Goal: Transaction & Acquisition: Purchase product/service

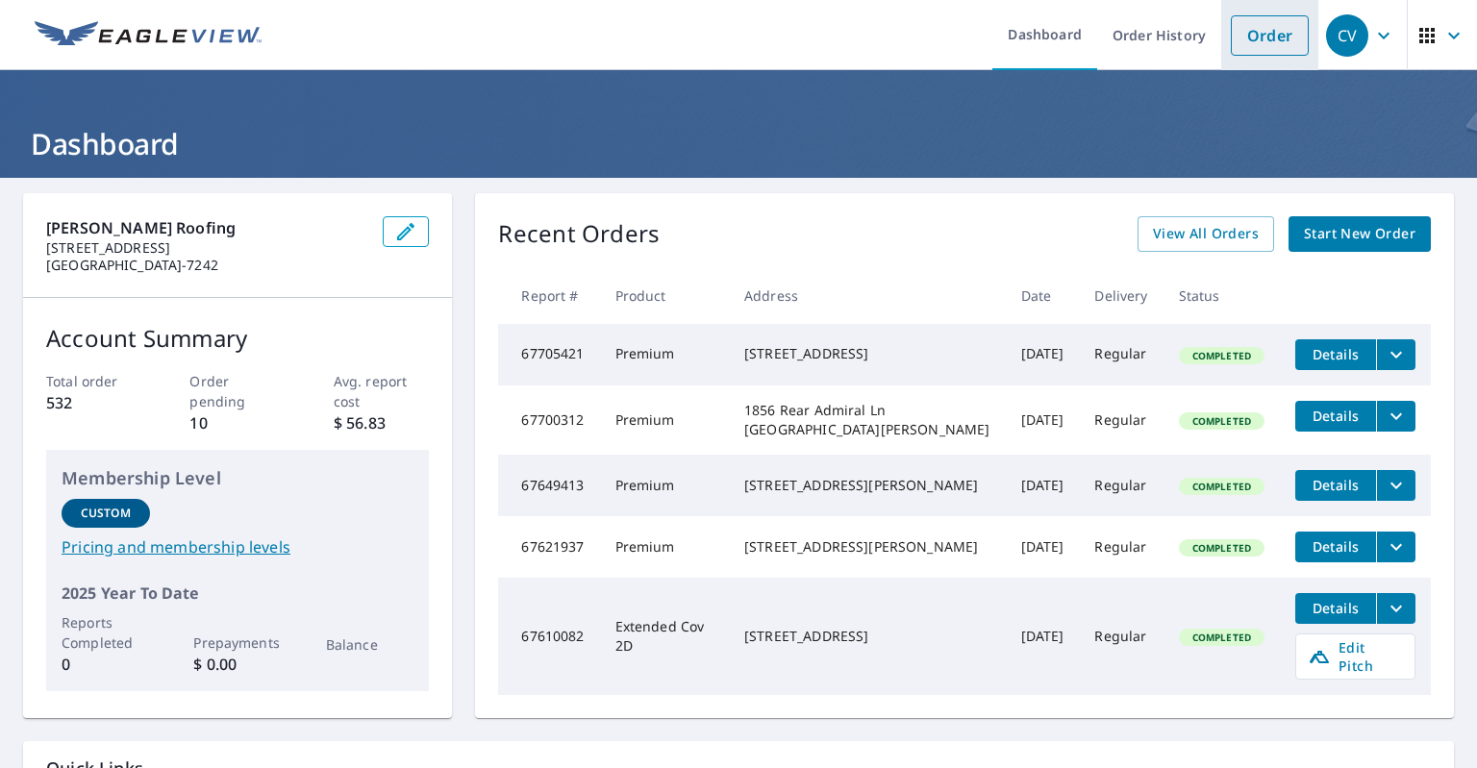
click at [1245, 29] on link "Order" at bounding box center [1270, 35] width 78 height 40
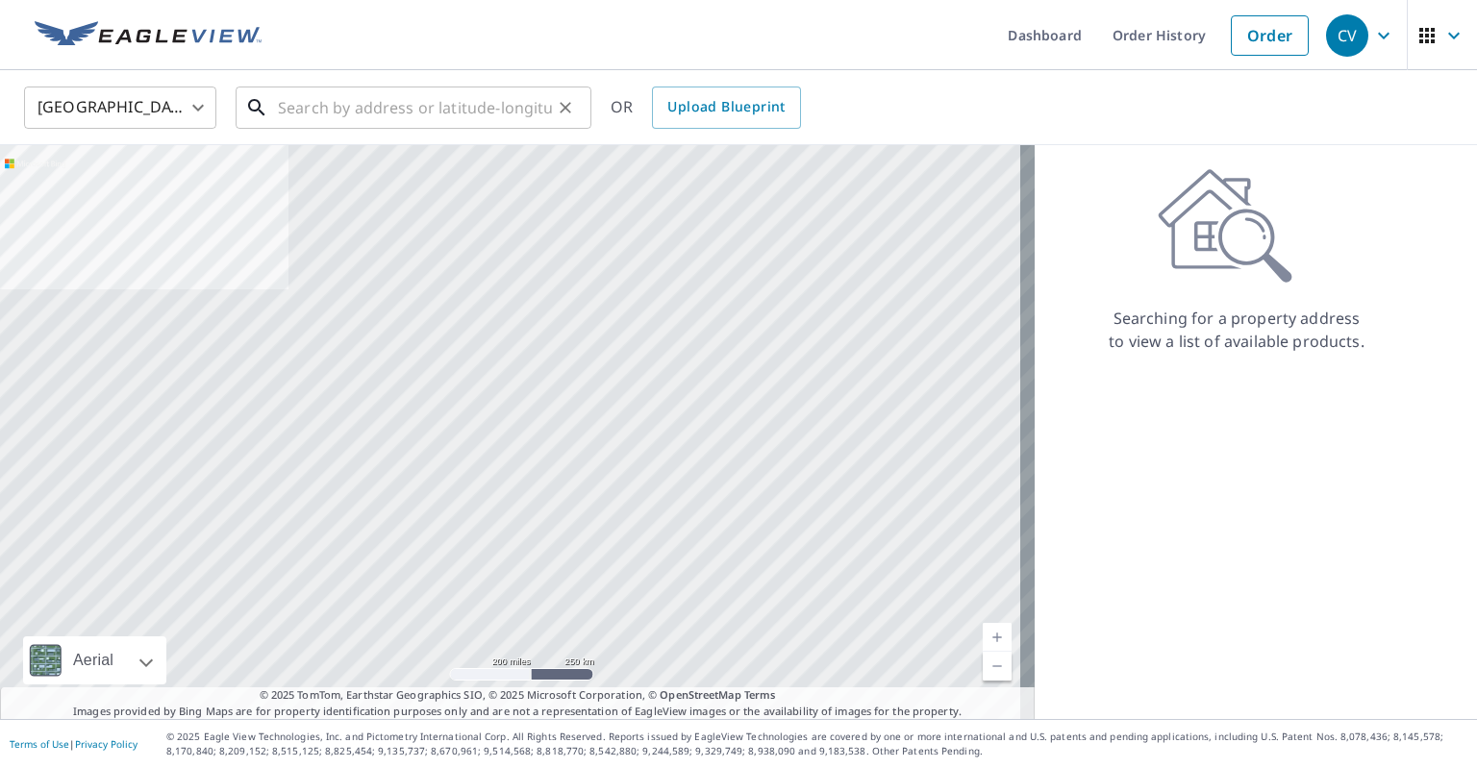
click at [339, 113] on input "text" at bounding box center [415, 108] width 274 height 54
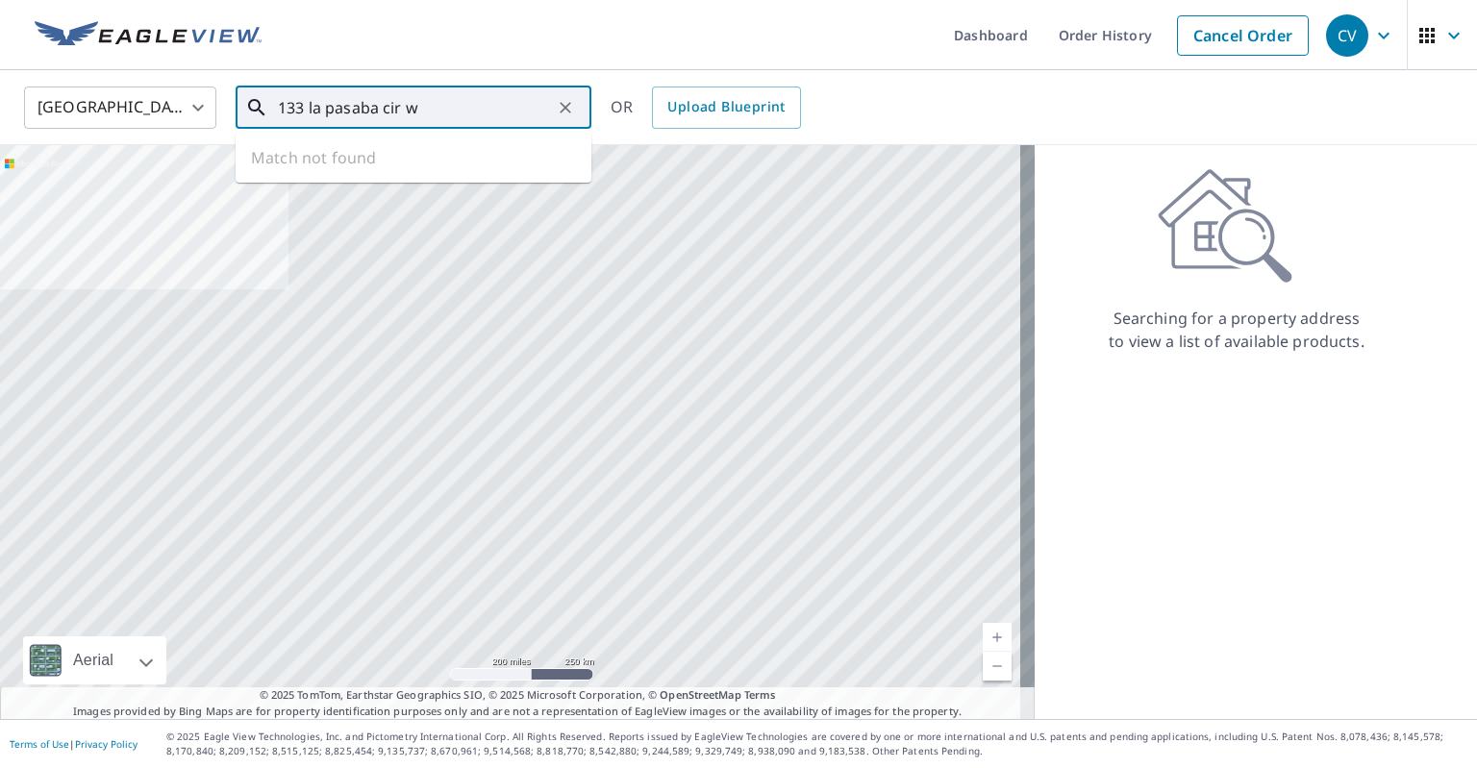
type input "133 la pasaba cir w"
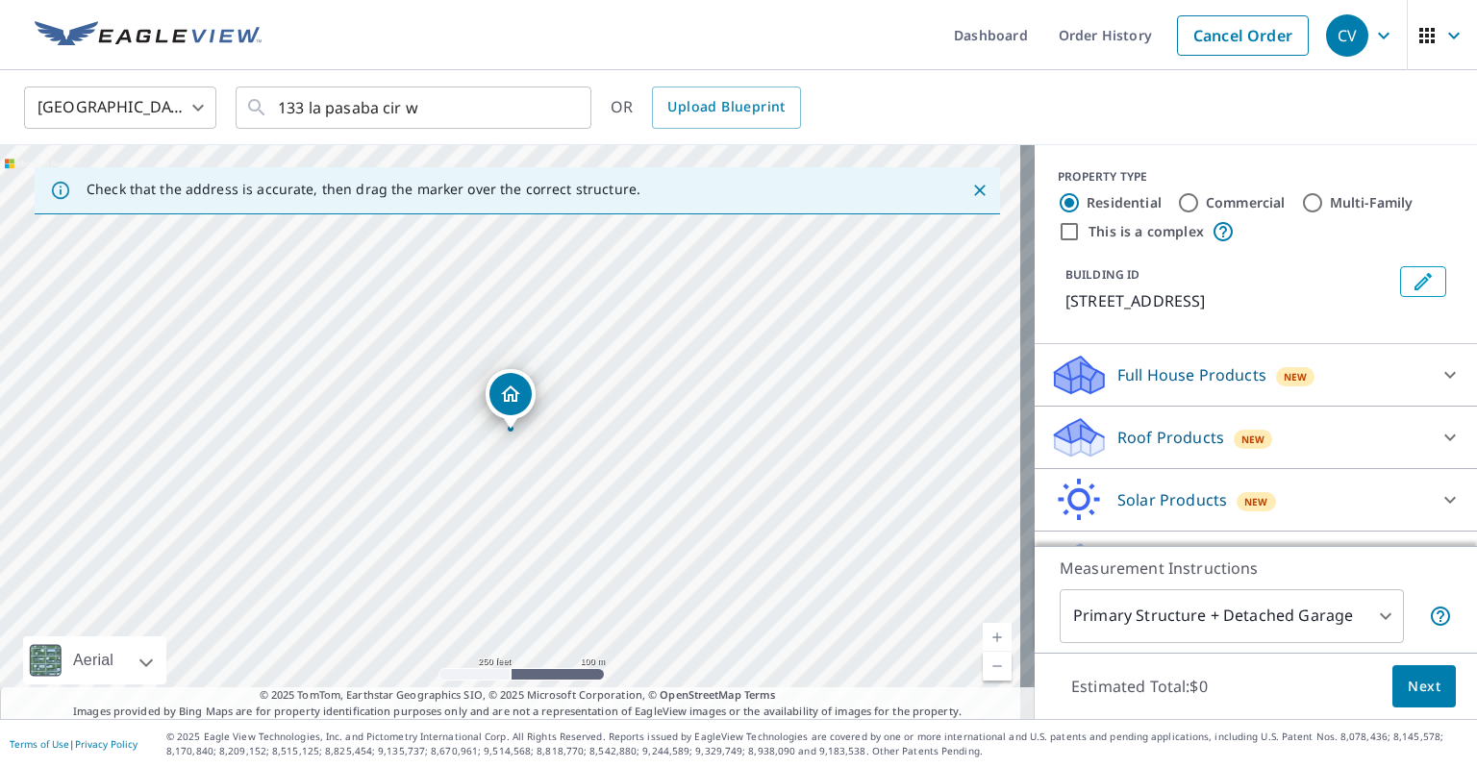
click at [1301, 199] on input "Multi-Family" at bounding box center [1312, 202] width 23 height 23
radio input "true"
type input "2"
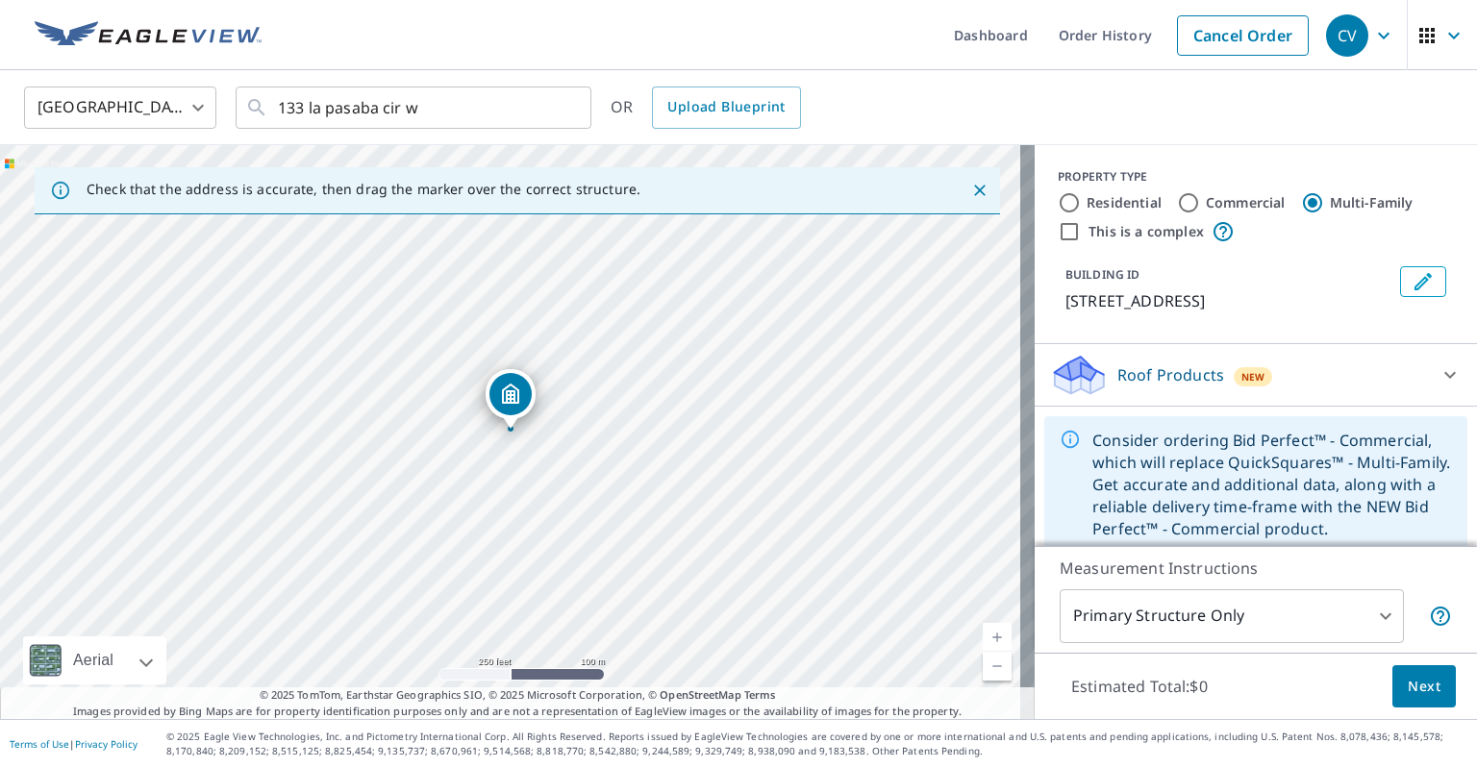
scroll to position [40, 0]
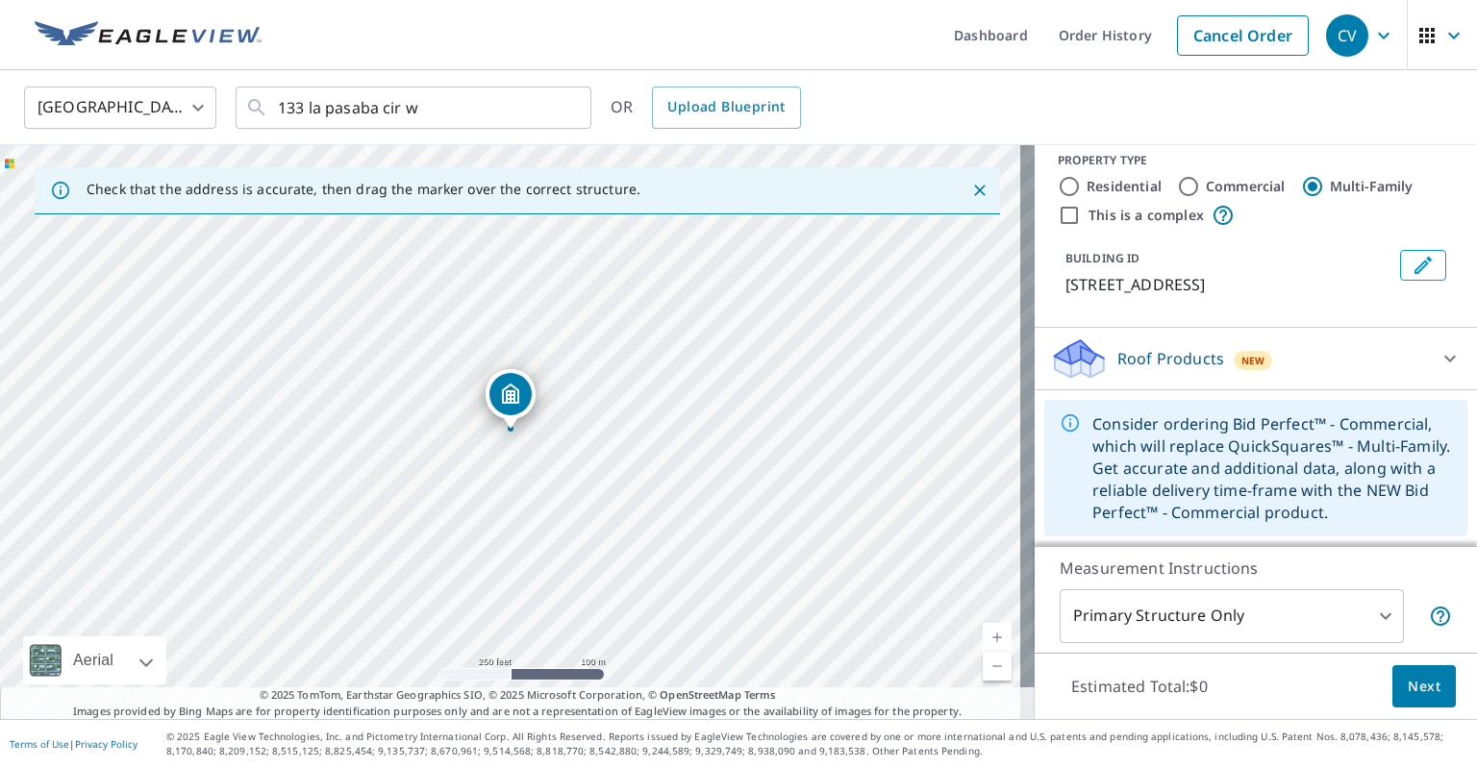
click at [1439, 353] on icon at bounding box center [1450, 358] width 23 height 23
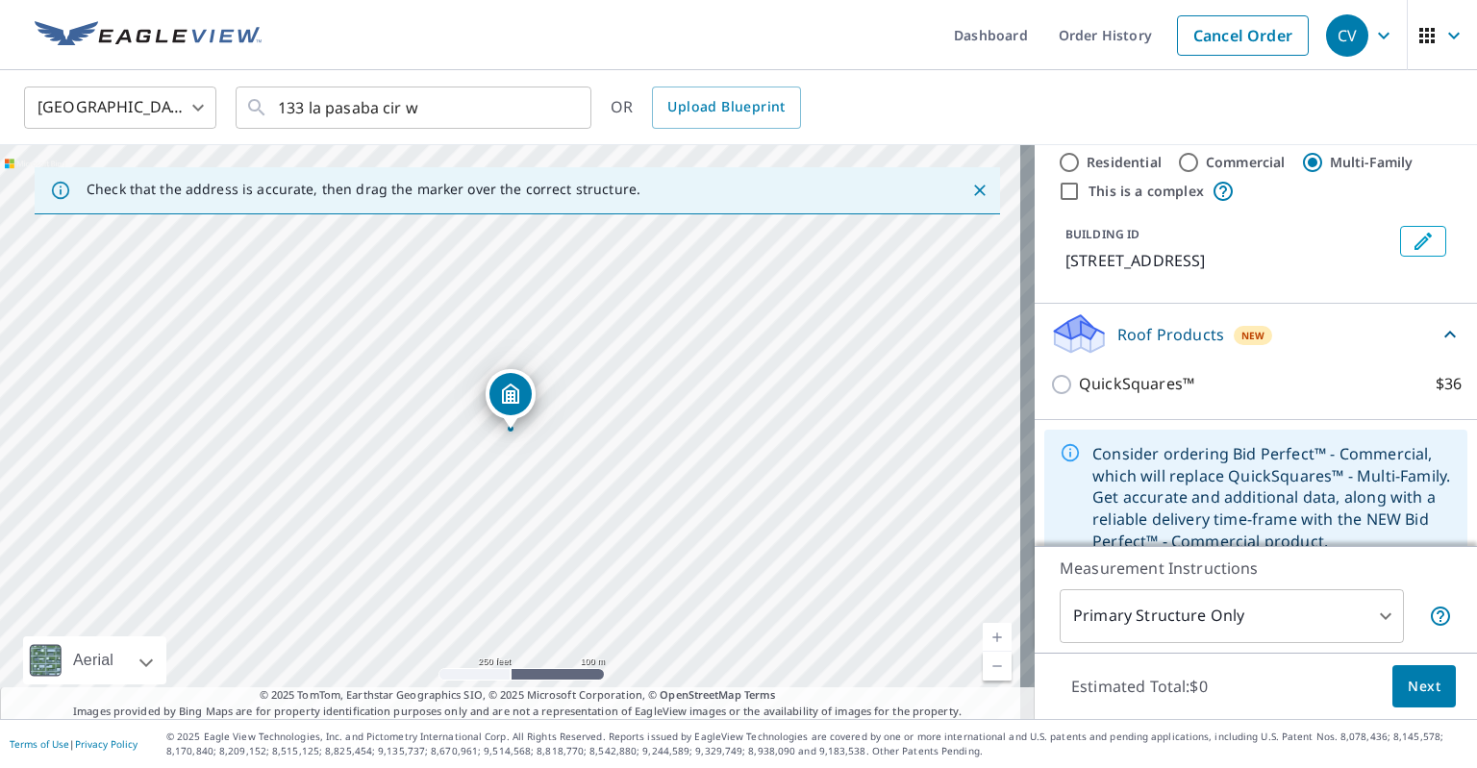
scroll to position [94, 0]
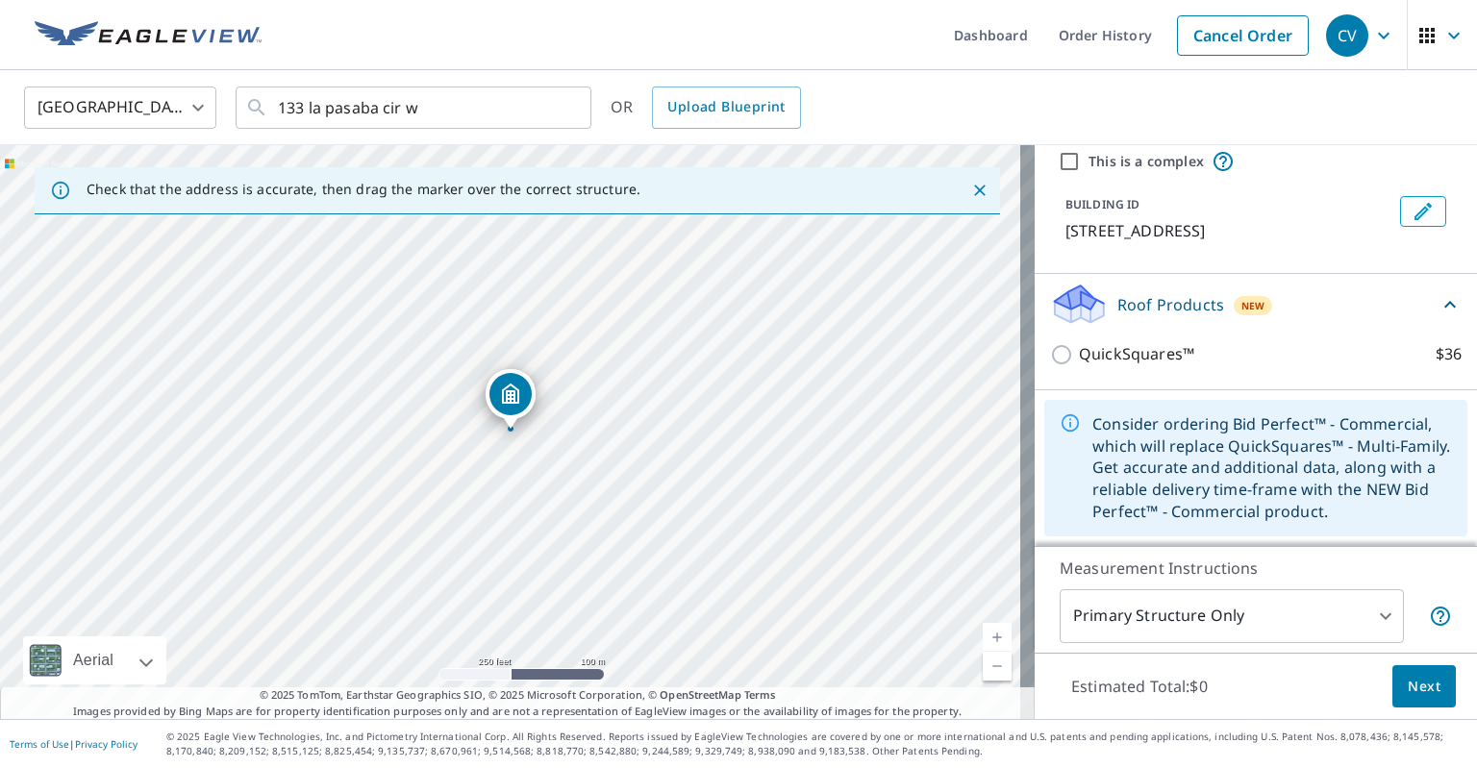
click at [1060, 423] on icon at bounding box center [1070, 423] width 21 height 21
click at [1137, 429] on div "Consider ordering Bid Perfect™ - Commercial, which will replace QuickSquares™ -…" at bounding box center [1273, 468] width 360 height 125
click at [1439, 301] on icon at bounding box center [1450, 304] width 23 height 23
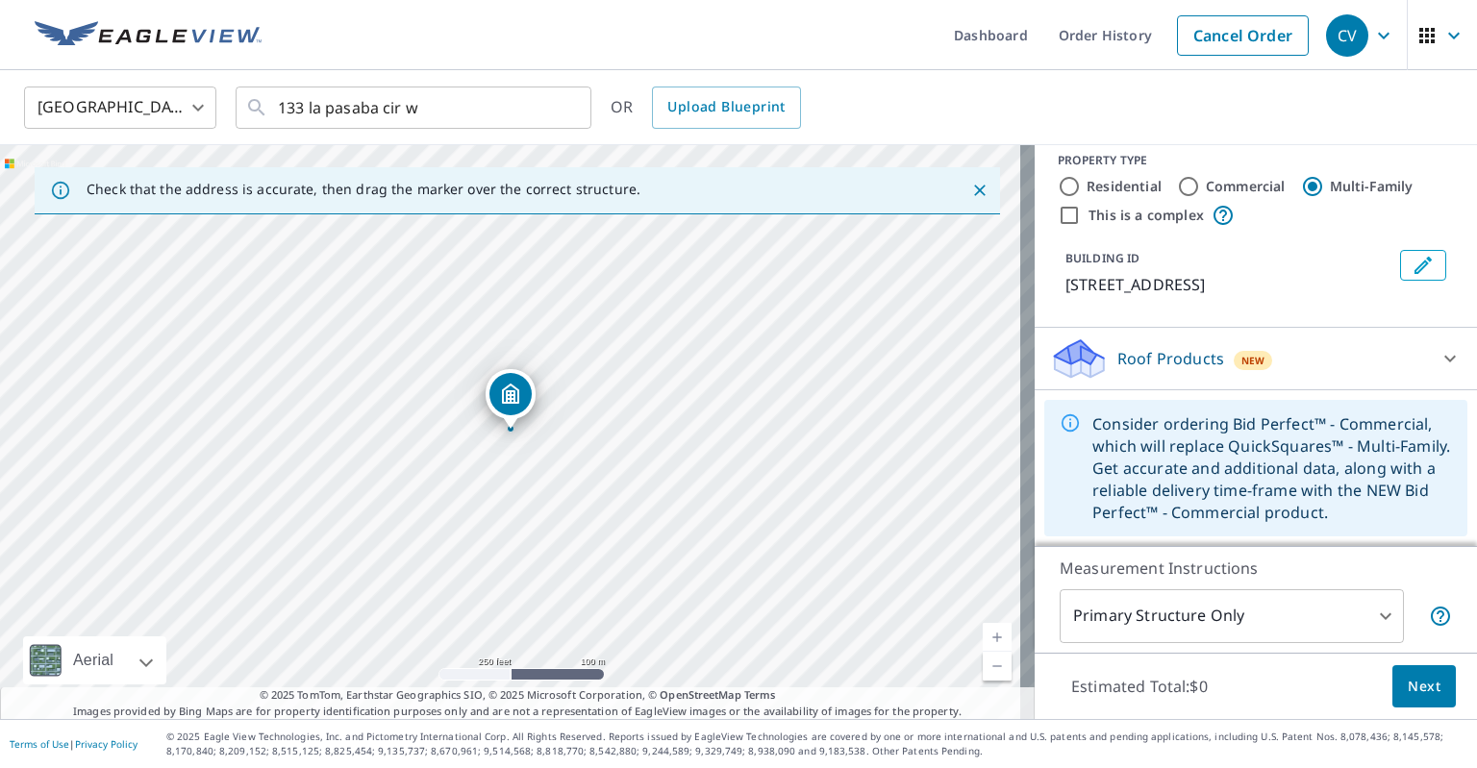
scroll to position [32, 0]
click at [1058, 175] on input "Residential" at bounding box center [1069, 186] width 23 height 23
radio input "true"
type input "1"
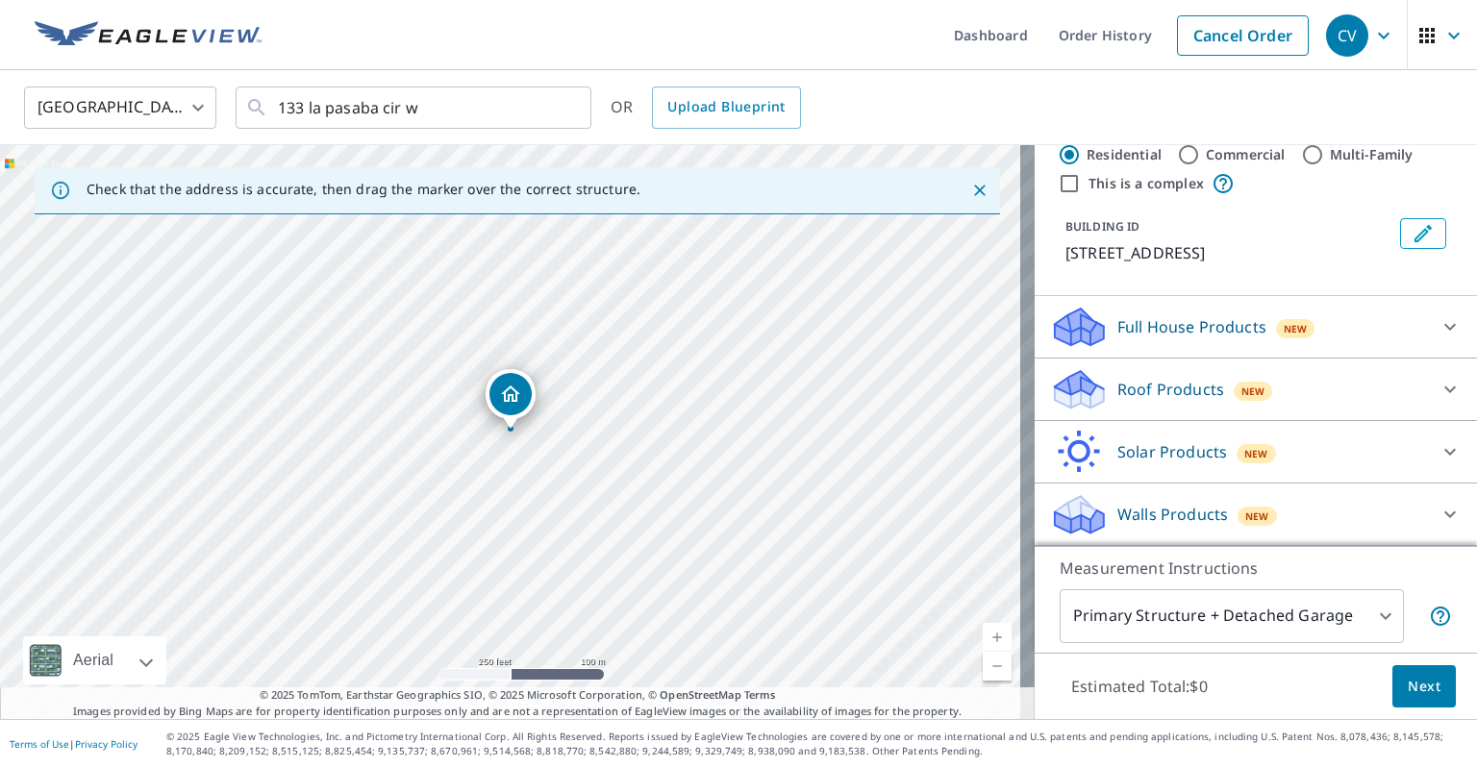
scroll to position [0, 0]
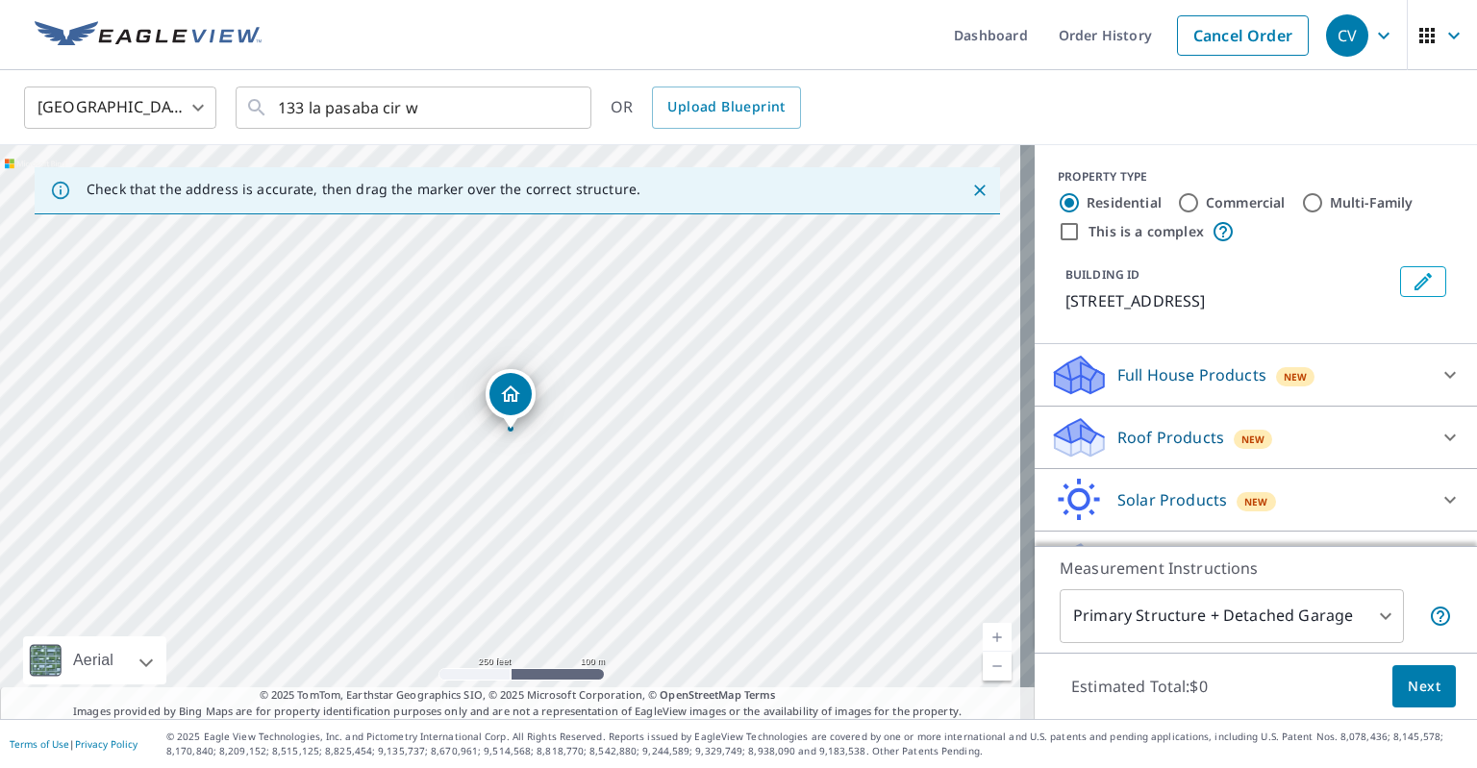
click at [1304, 204] on input "Multi-Family" at bounding box center [1312, 202] width 23 height 23
radio input "true"
type input "2"
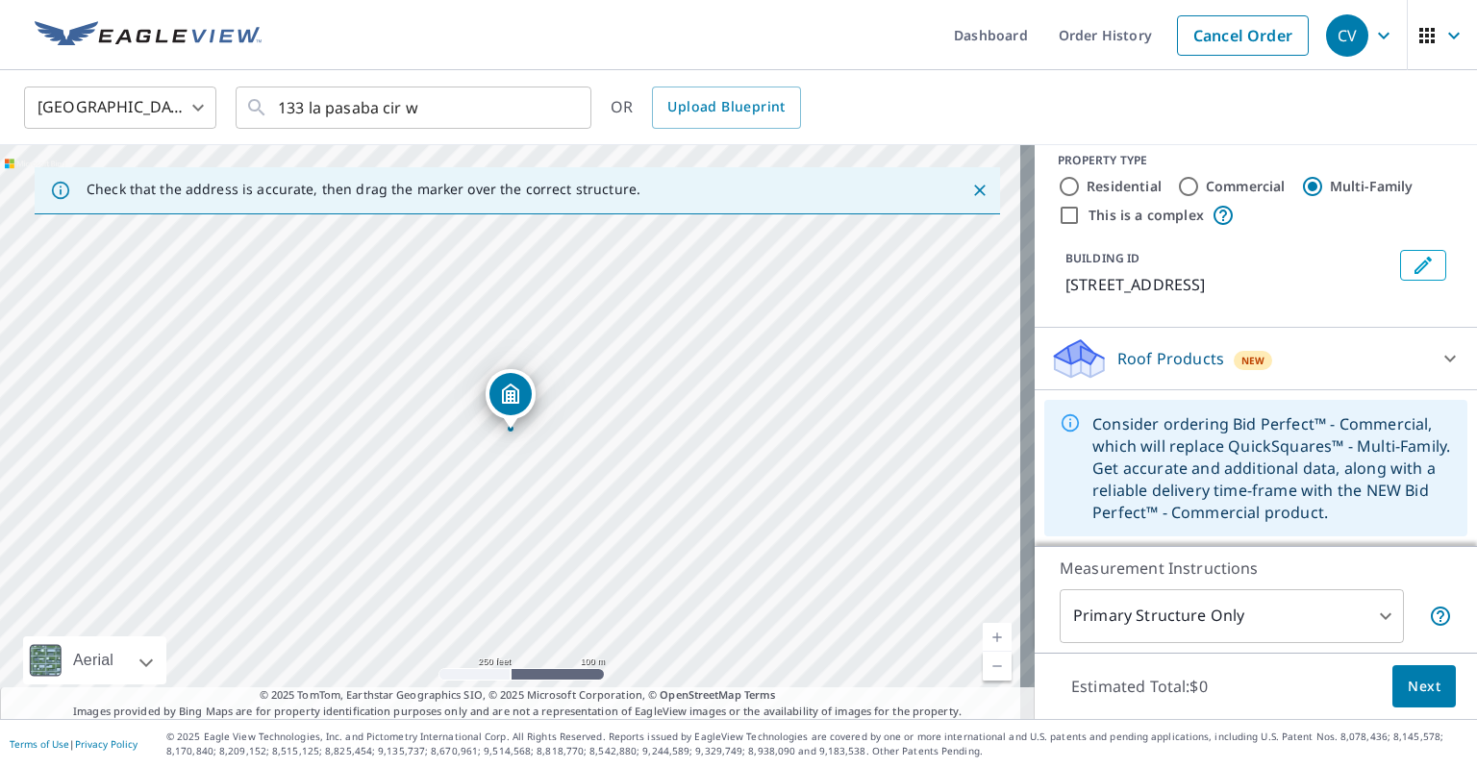
scroll to position [40, 0]
click at [1374, 609] on body "CV CV Dashboard Order History Cancel Order CV United States US ​ 133 la pasaba …" at bounding box center [738, 384] width 1477 height 768
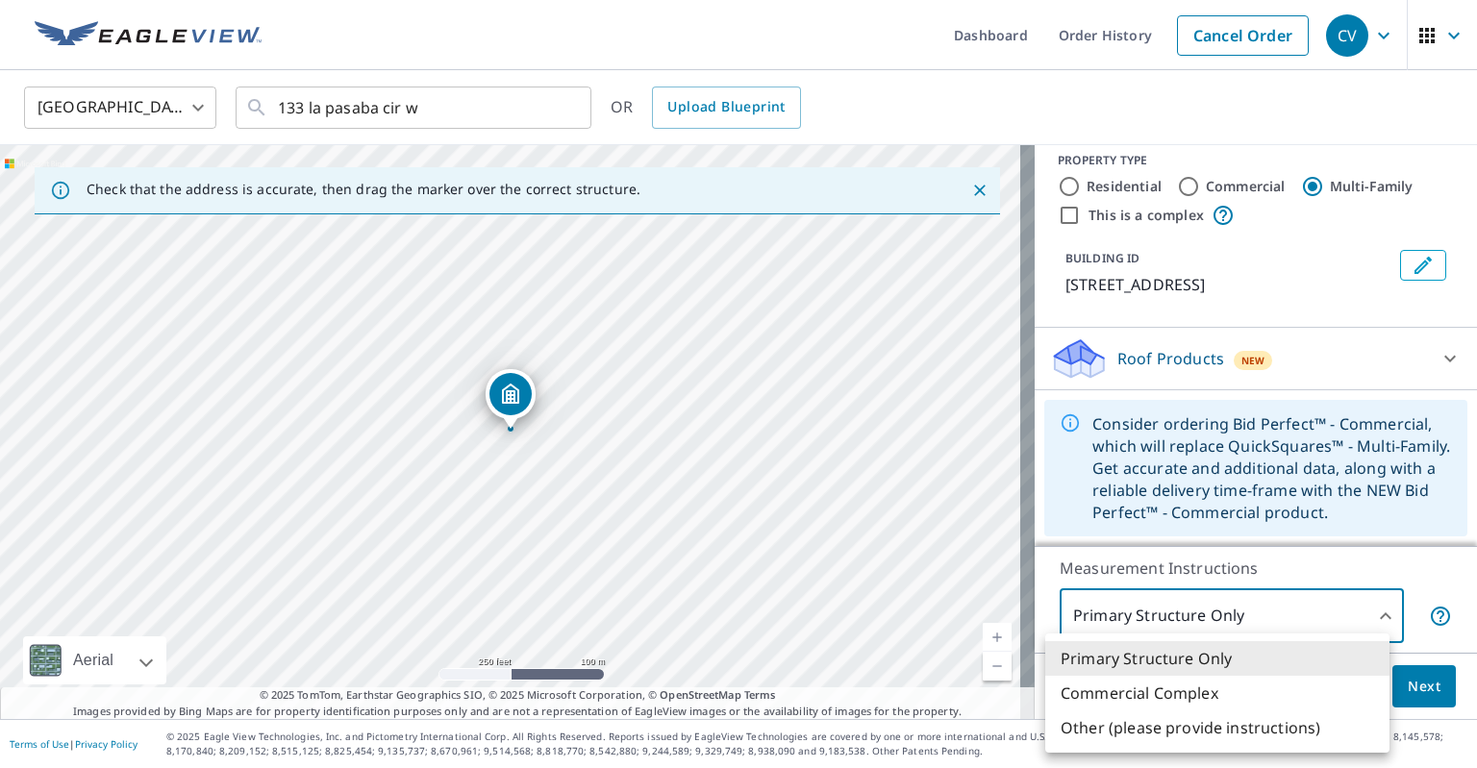
drag, startPoint x: 1458, startPoint y: 421, endPoint x: 1463, endPoint y: 354, distance: 67.5
click at [1463, 354] on div at bounding box center [738, 384] width 1477 height 768
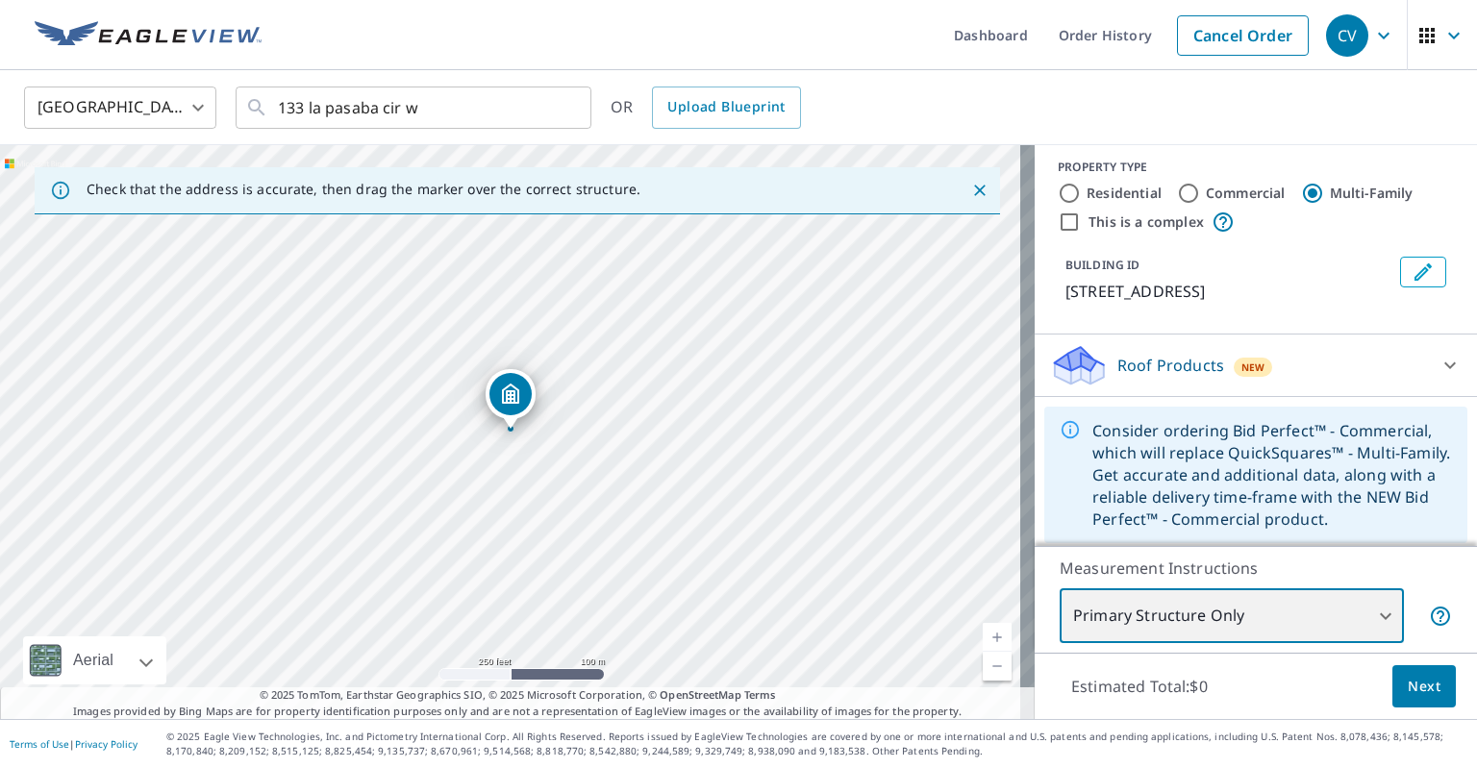
scroll to position [0, 0]
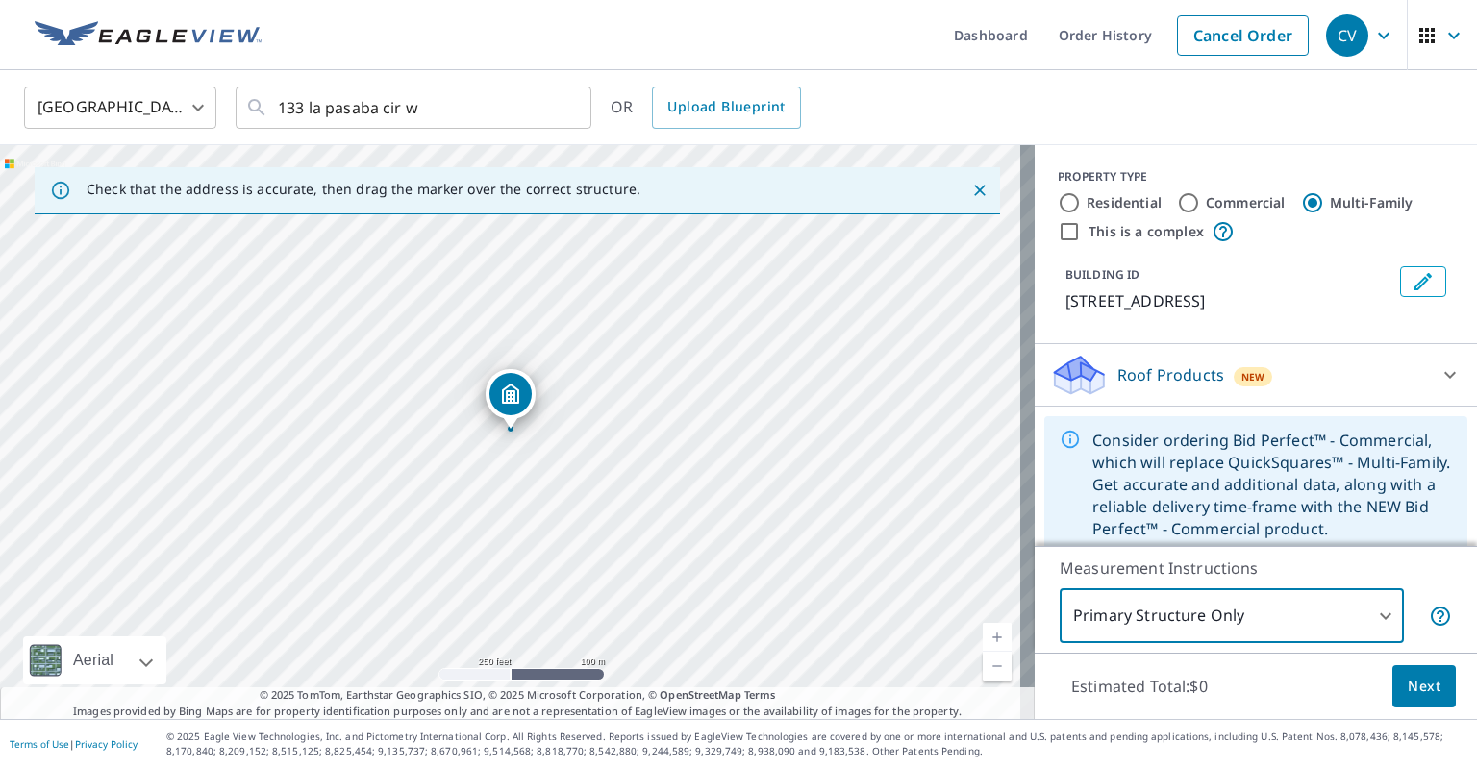
click at [1060, 237] on input "This is a complex" at bounding box center [1069, 231] width 23 height 23
checkbox input "true"
radio input "true"
type input "4"
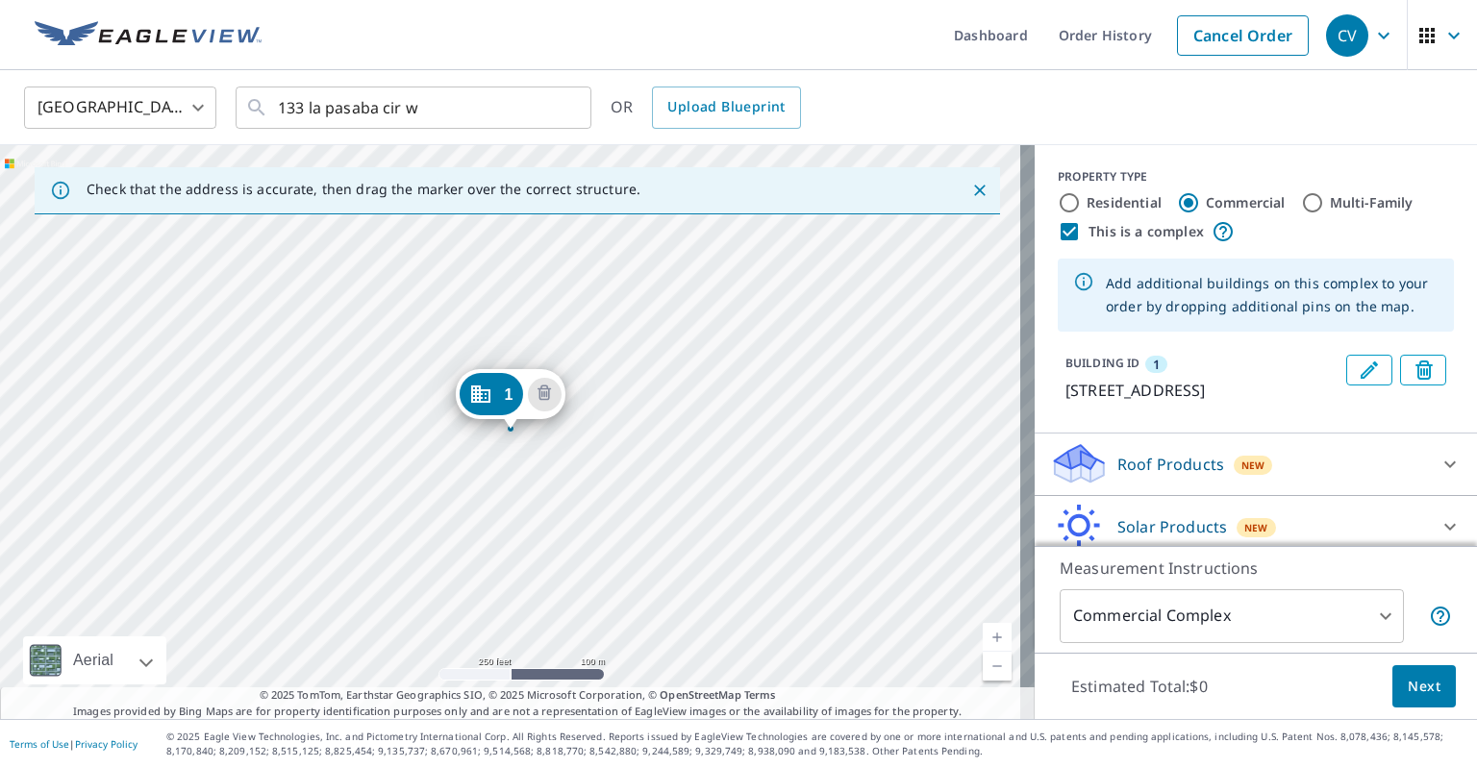
click at [983, 636] on link "Current Level 17, Zoom In" at bounding box center [997, 637] width 29 height 29
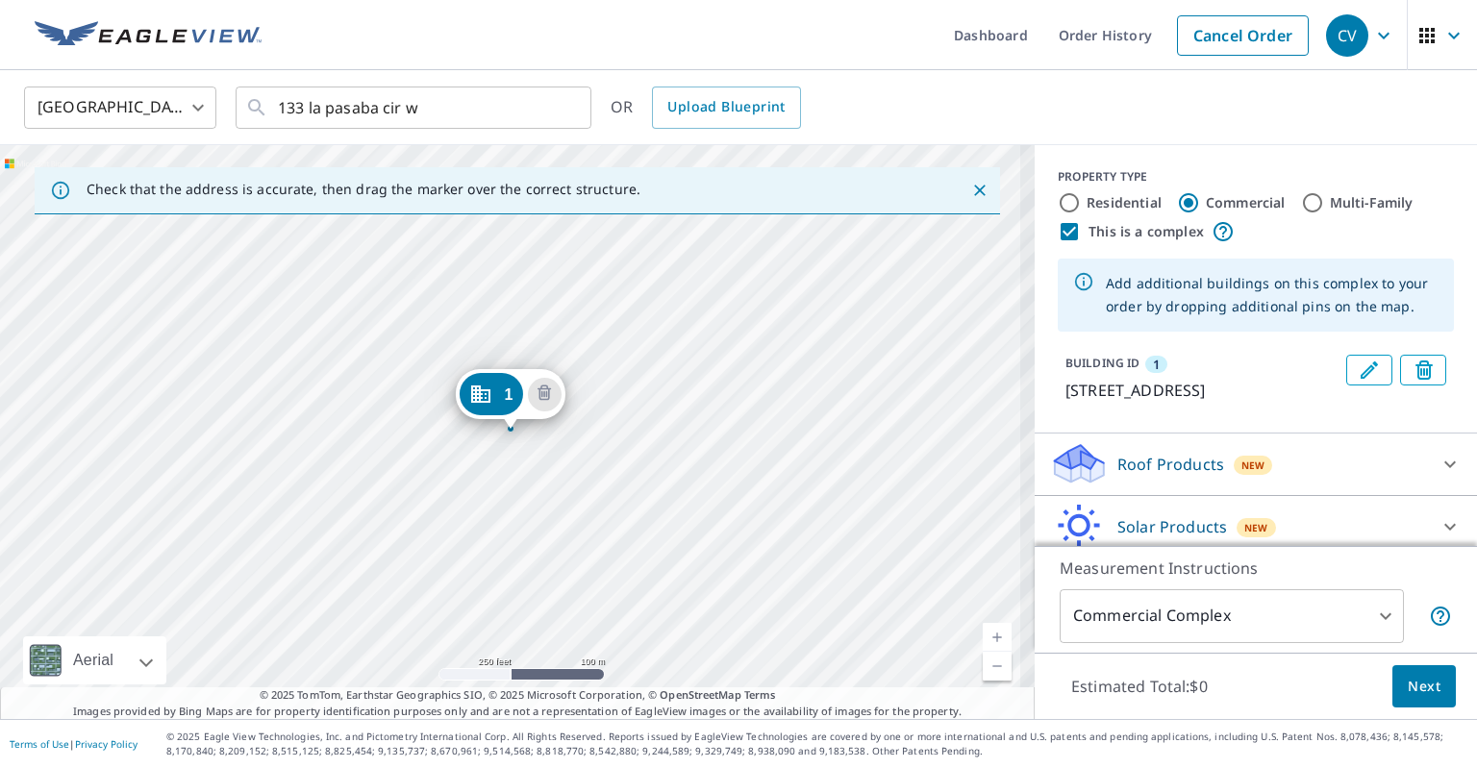
click at [983, 636] on link "Current Level 17, Zoom In" at bounding box center [997, 637] width 29 height 29
click at [983, 636] on link "Current Level 18, Zoom In" at bounding box center [997, 637] width 29 height 29
click at [983, 636] on link "Current Level 18.731632149863167, Zoom In Disabled" at bounding box center [997, 637] width 29 height 29
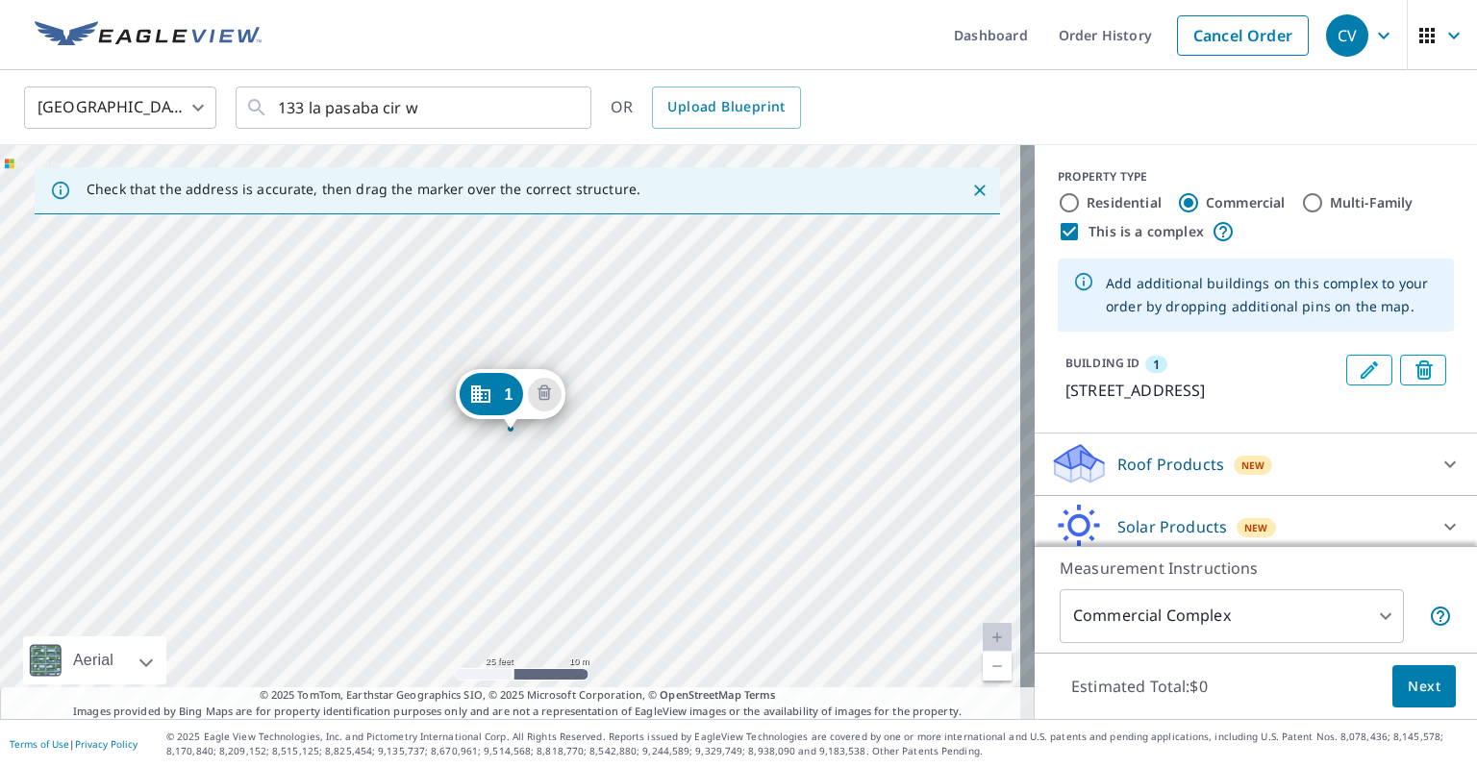
click at [513, 493] on div "1 [STREET_ADDRESS]" at bounding box center [517, 432] width 1035 height 574
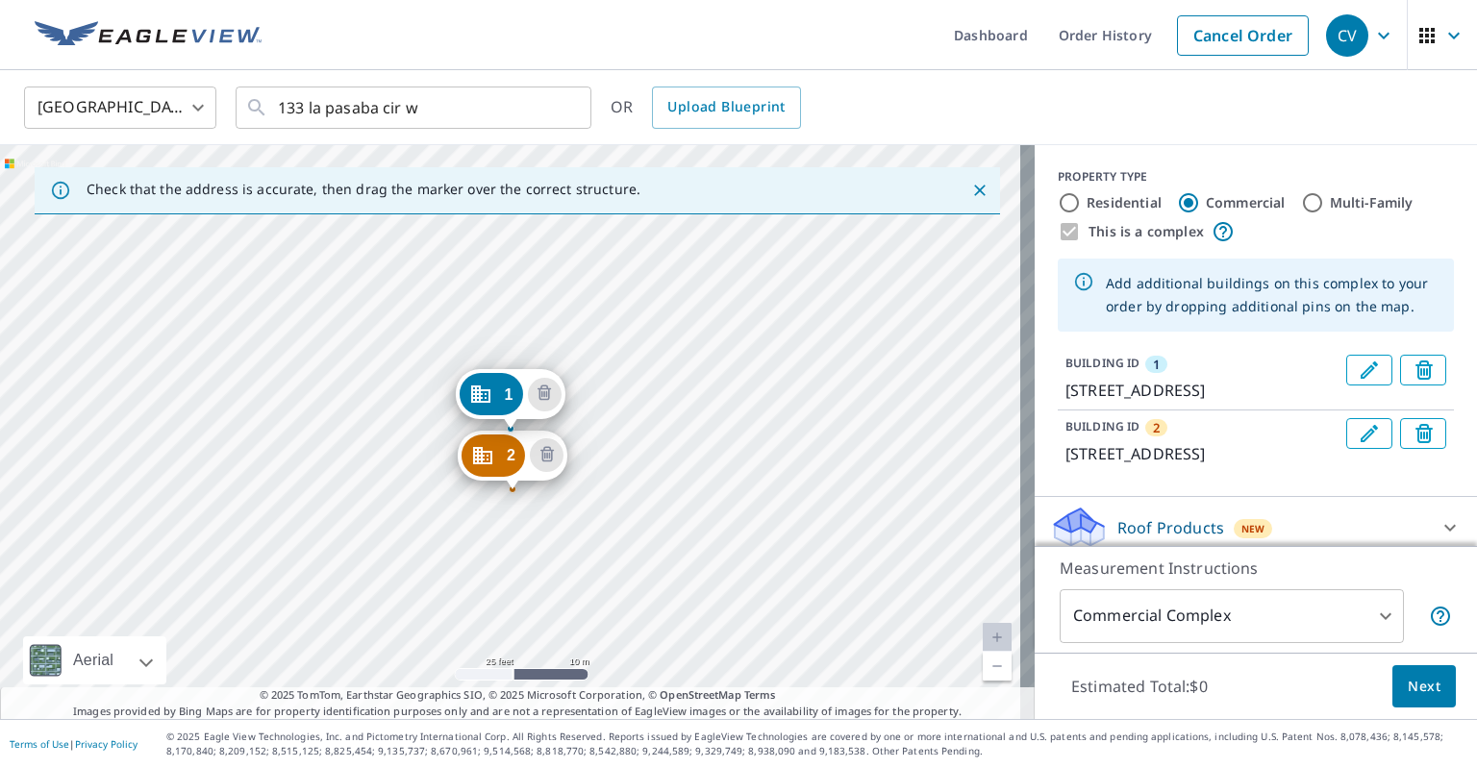
click at [500, 554] on div "2 [STREET_ADDRESS] 1 [STREET_ADDRESS]" at bounding box center [517, 432] width 1035 height 574
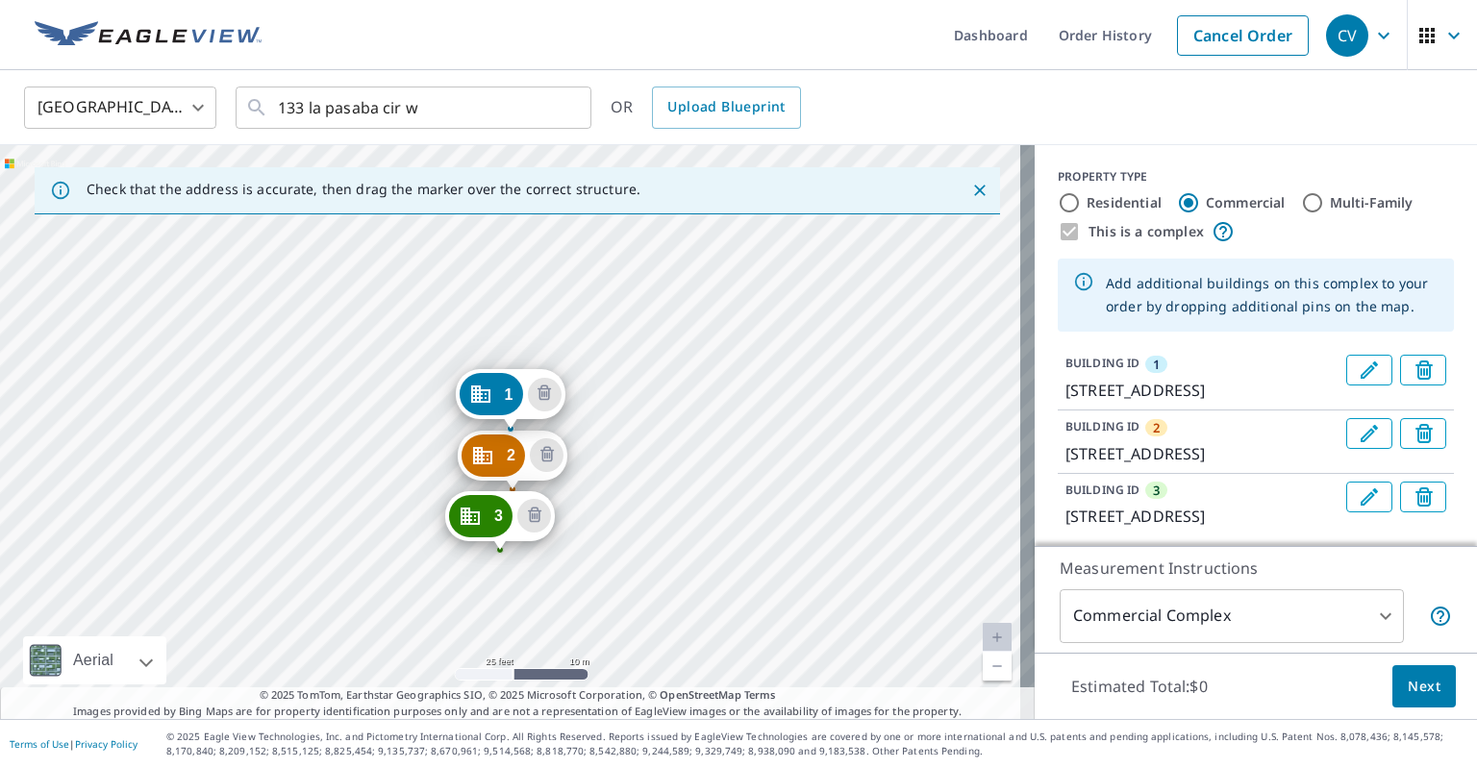
click at [518, 629] on div "2 [STREET_ADDRESS] 3 [STREET_ADDRESS] 1 [STREET_ADDRESS]" at bounding box center [517, 432] width 1035 height 574
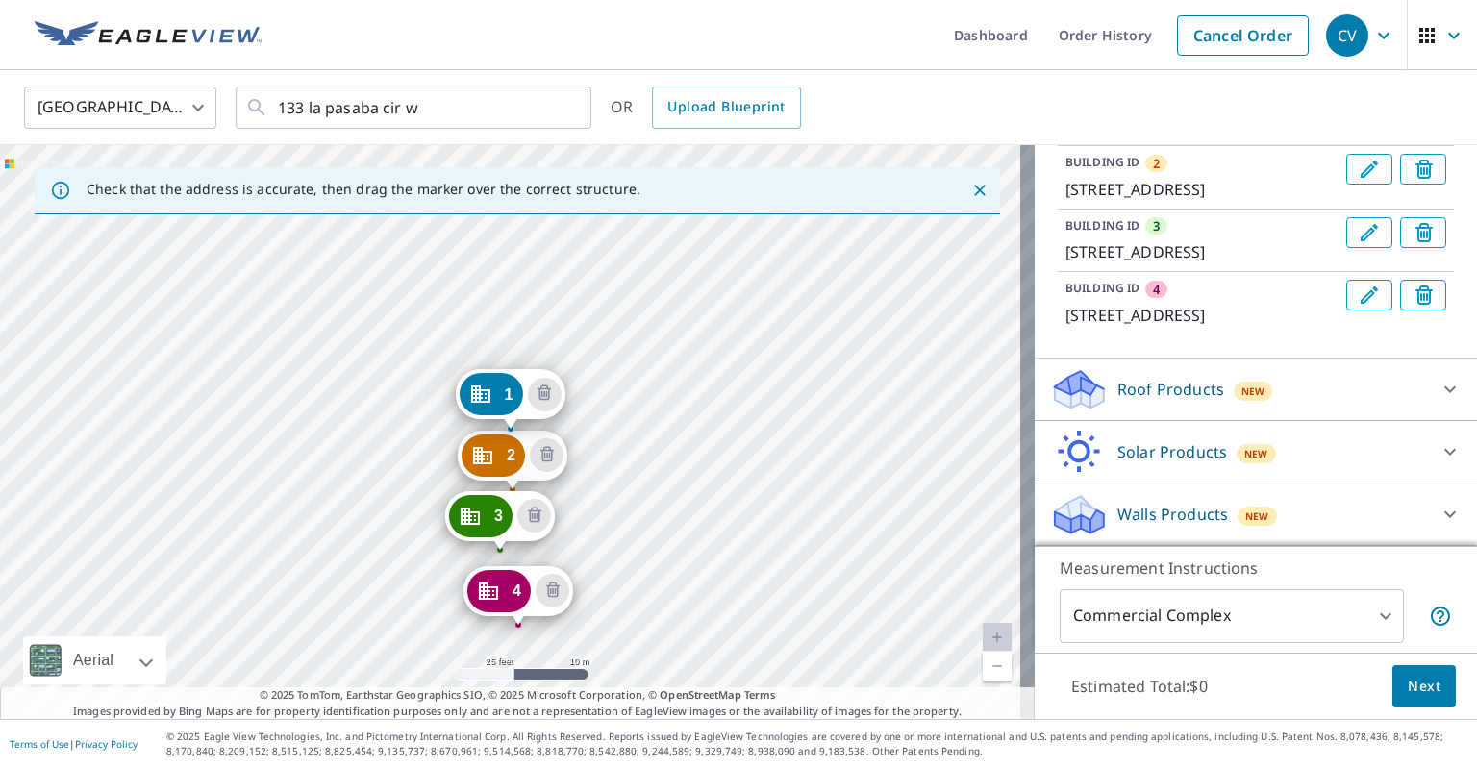
scroll to position [359, 0]
click at [1445, 390] on icon at bounding box center [1451, 390] width 12 height 7
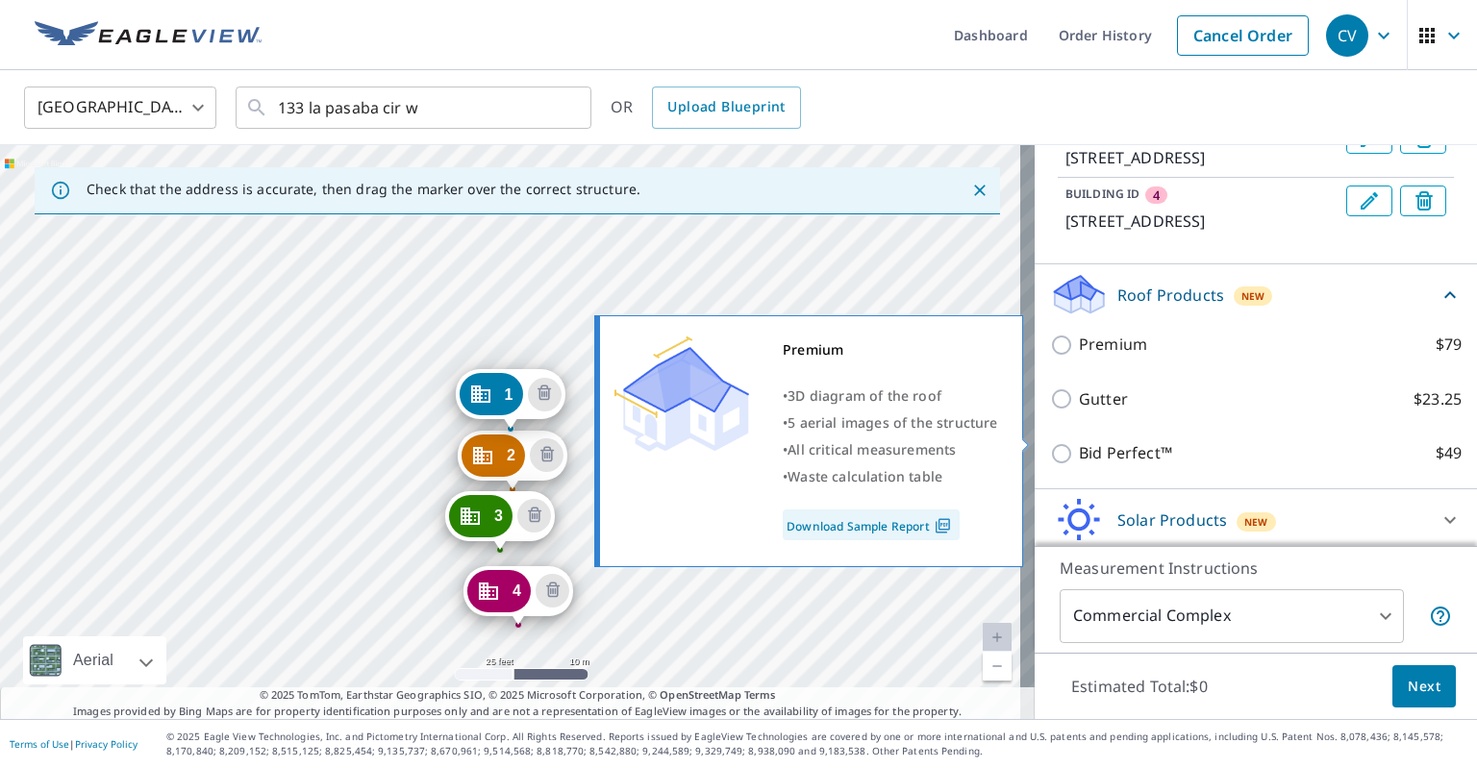
click at [1050, 357] on input "Premium $79" at bounding box center [1064, 345] width 29 height 23
checkbox input "true"
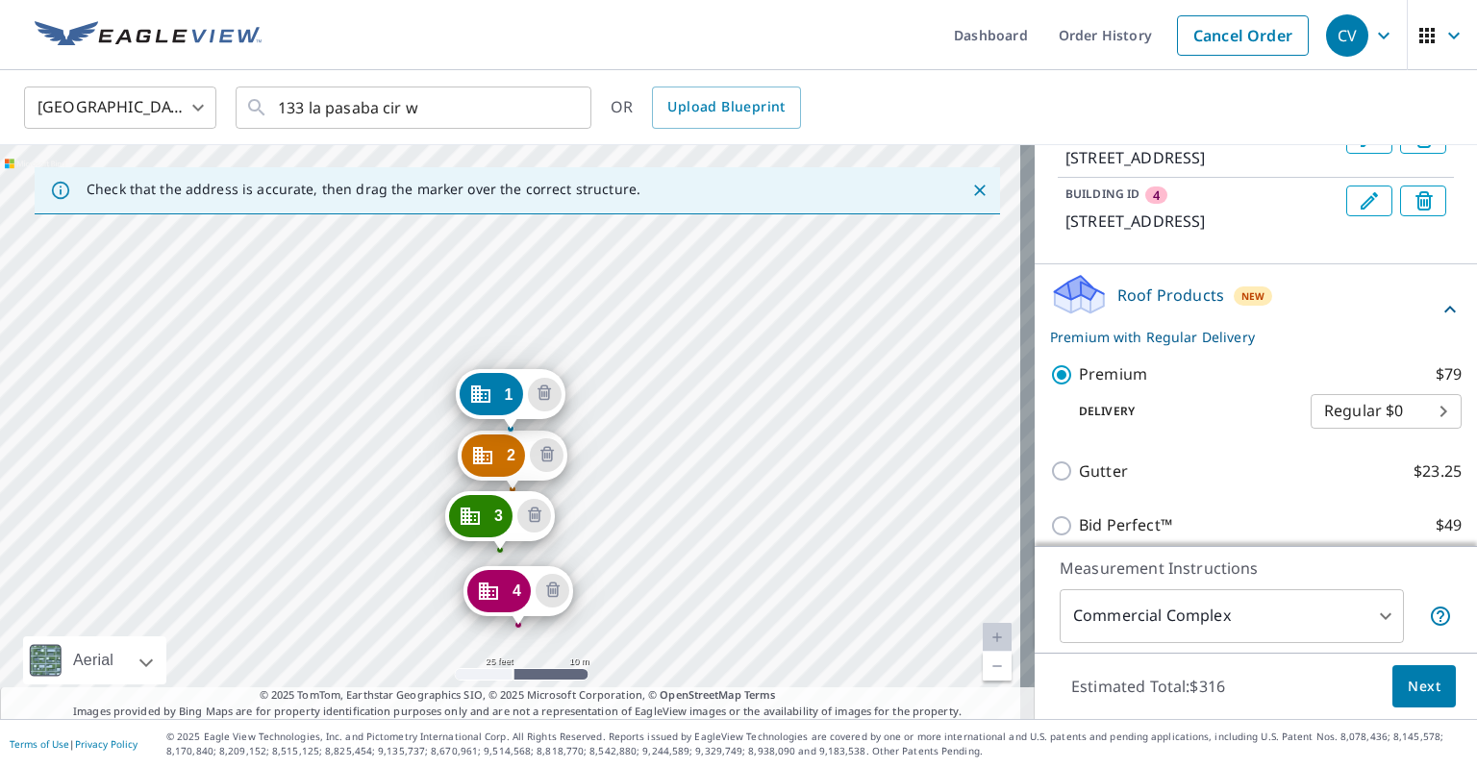
click at [1408, 678] on span "Next" at bounding box center [1424, 687] width 33 height 24
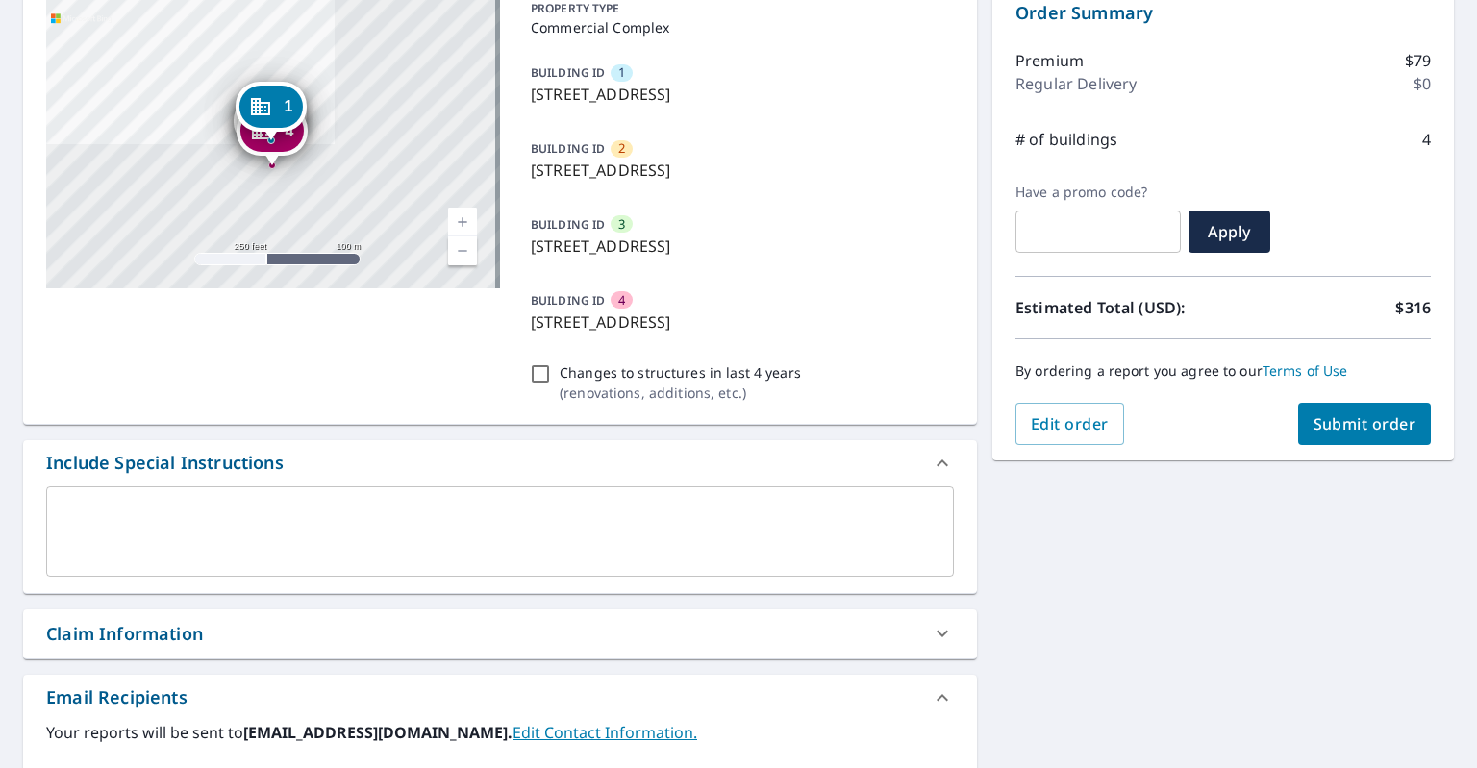
scroll to position [244, 0]
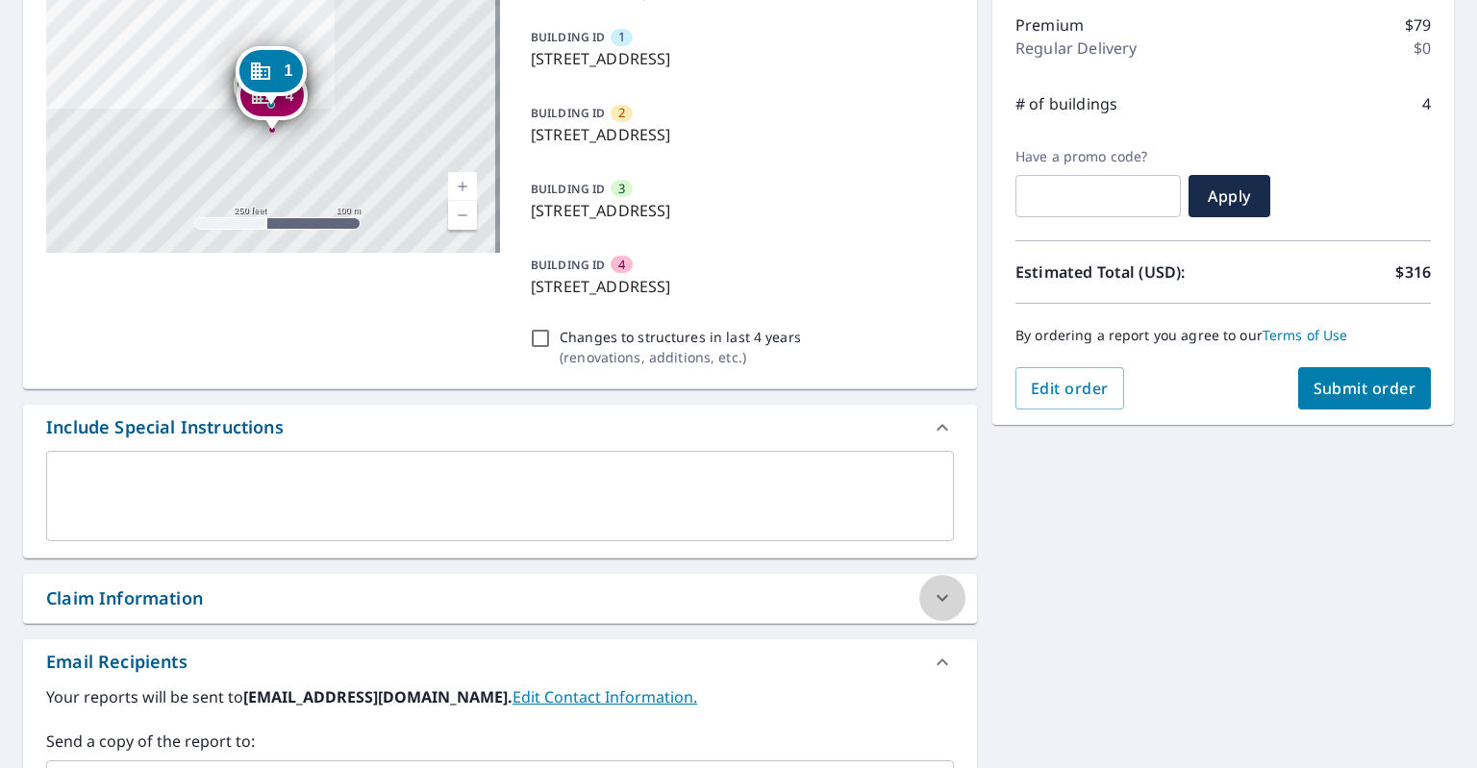
click at [939, 592] on icon at bounding box center [942, 598] width 23 height 23
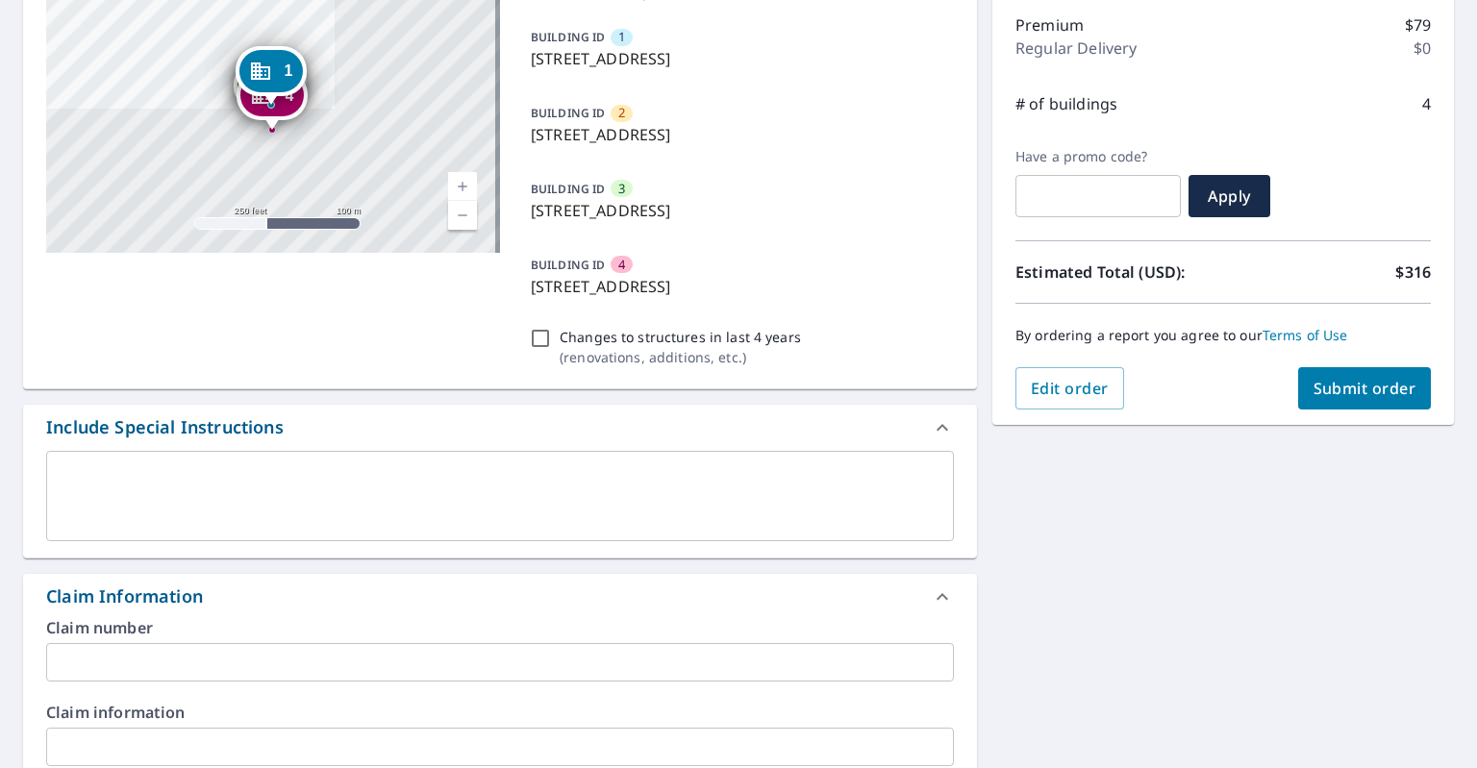
click at [228, 666] on input "text" at bounding box center [500, 662] width 908 height 38
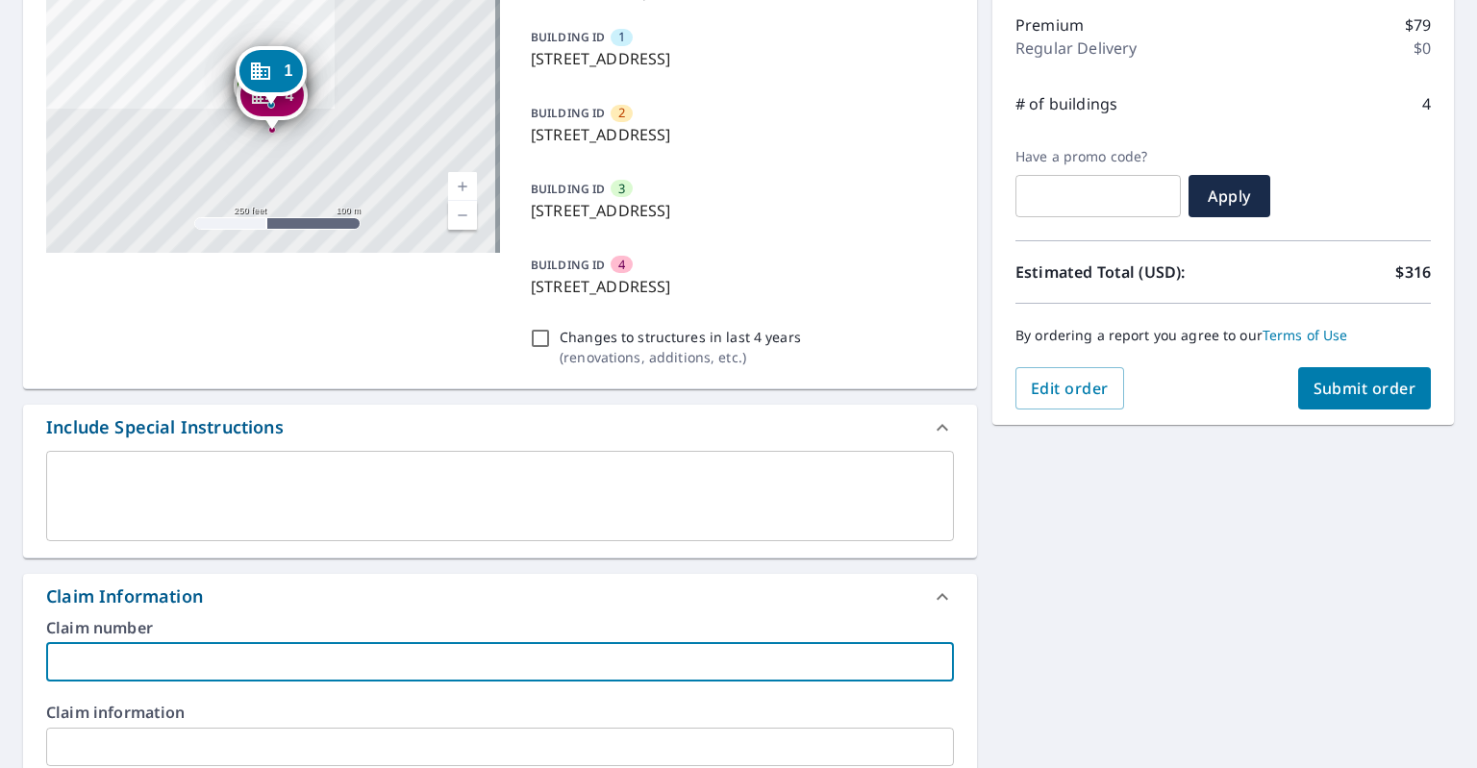
type input "CV"
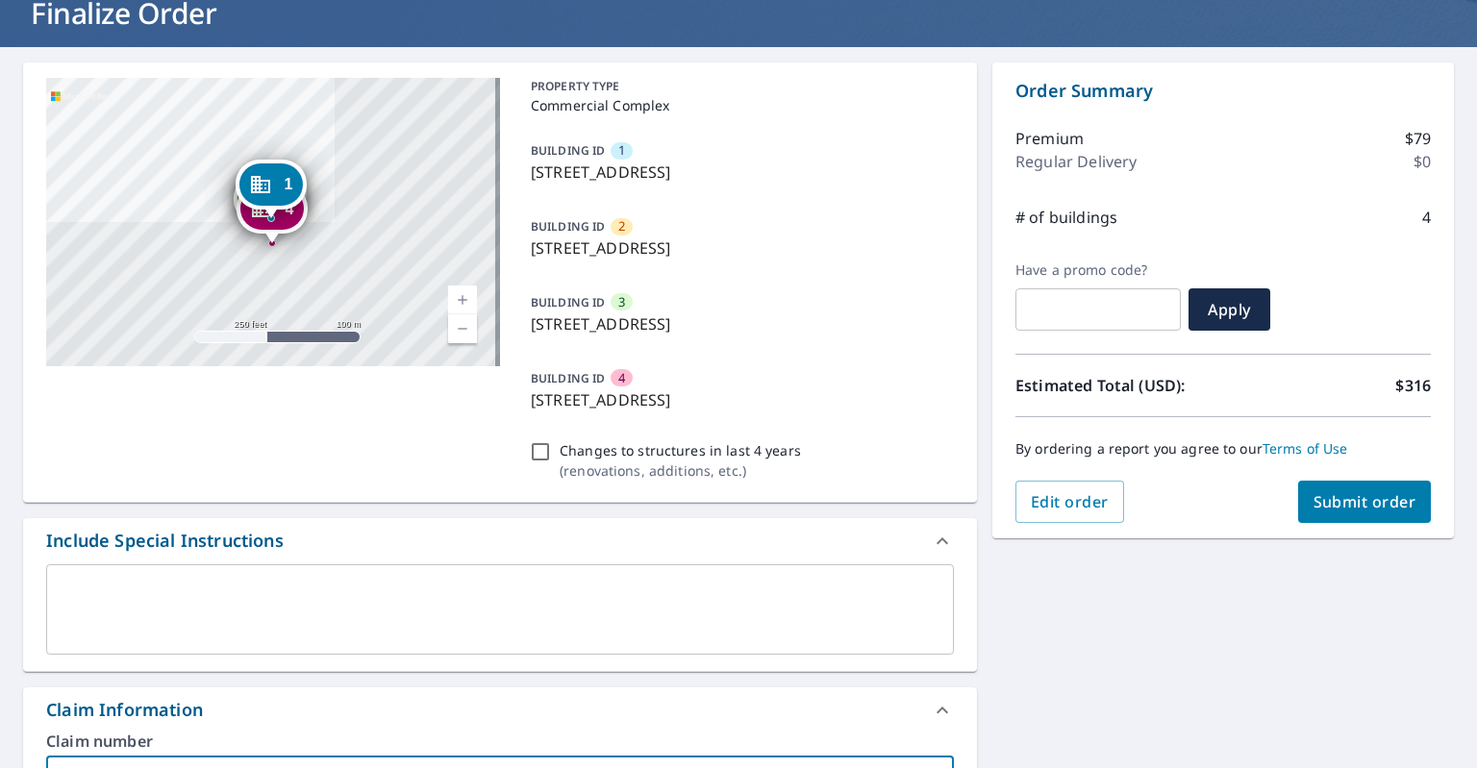
scroll to position [121, 0]
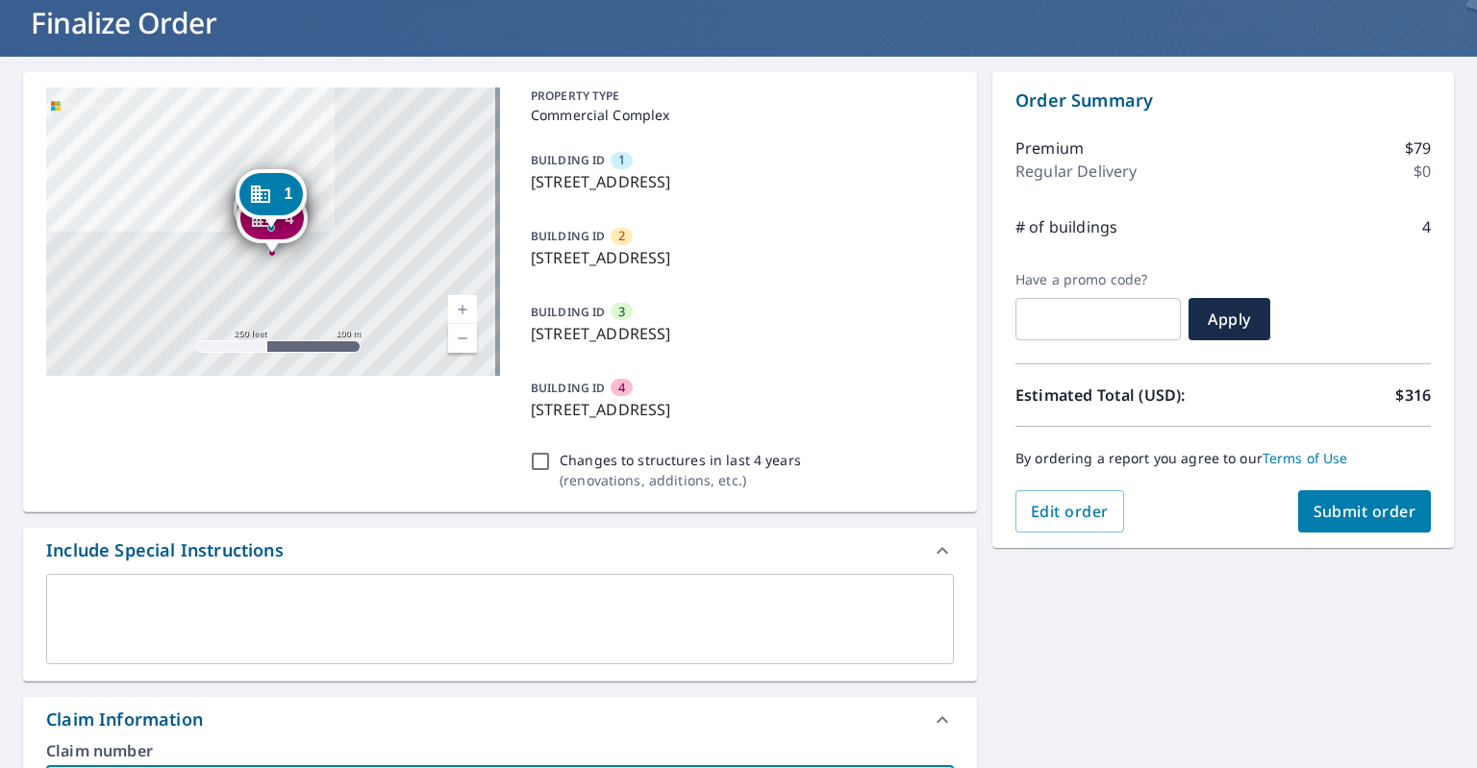
click at [1358, 513] on span "Submit order" at bounding box center [1365, 511] width 103 height 21
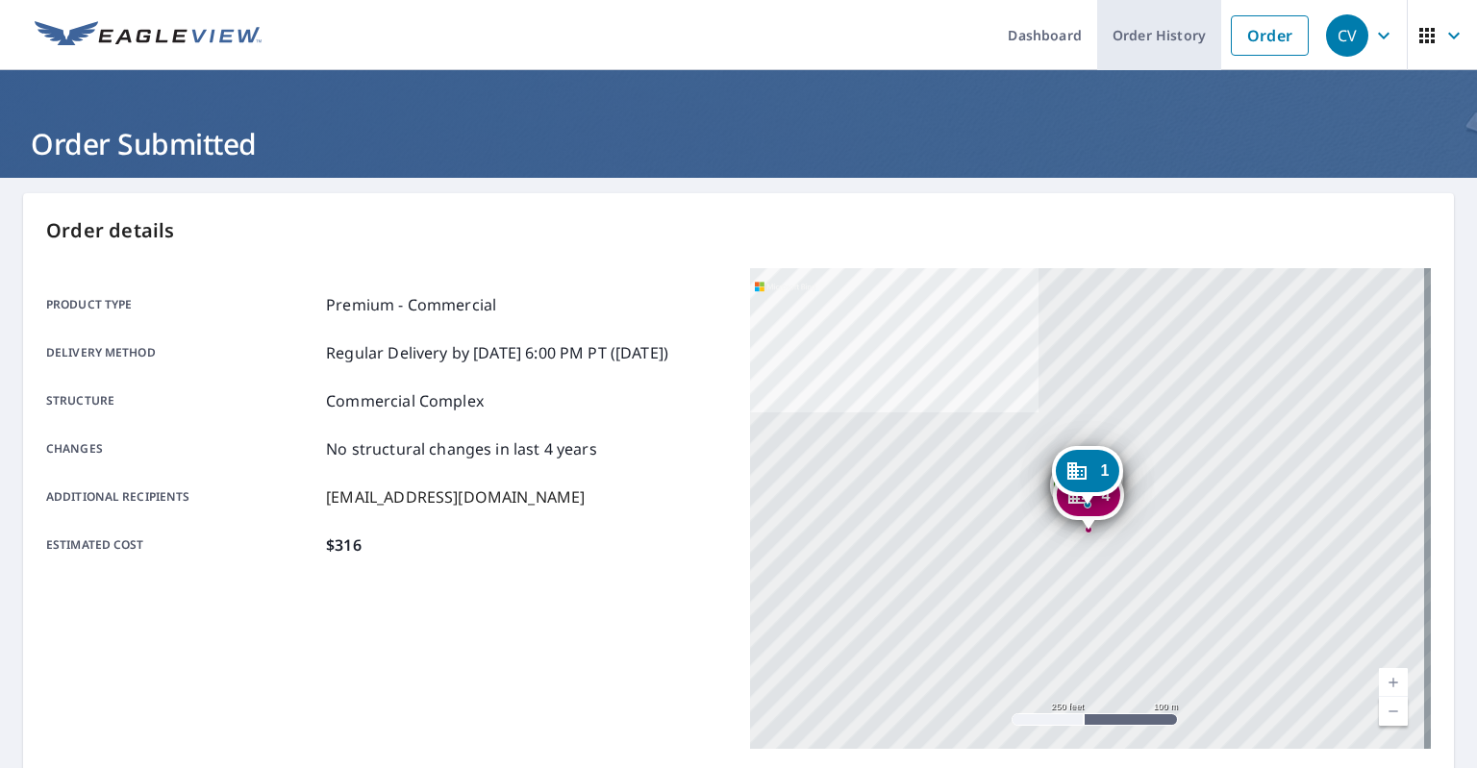
click at [1143, 48] on link "Order History" at bounding box center [1159, 35] width 124 height 70
